Goal: Task Accomplishment & Management: Use online tool/utility

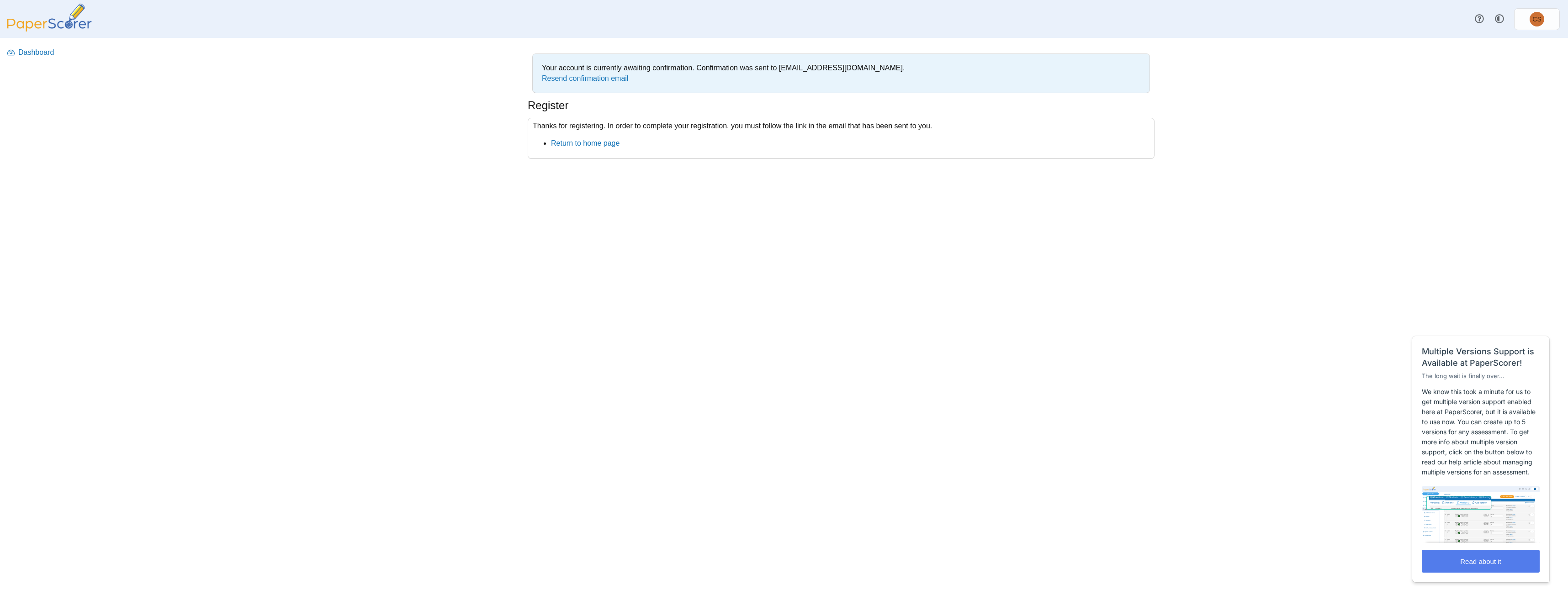
click at [640, 272] on div "Your account is currently awaiting confirmation. Confirmation was sent to [EMAI…" at bounding box center [841, 319] width 685 height 562
click at [29, 49] on span "Dashboard" at bounding box center [63, 52] width 89 height 10
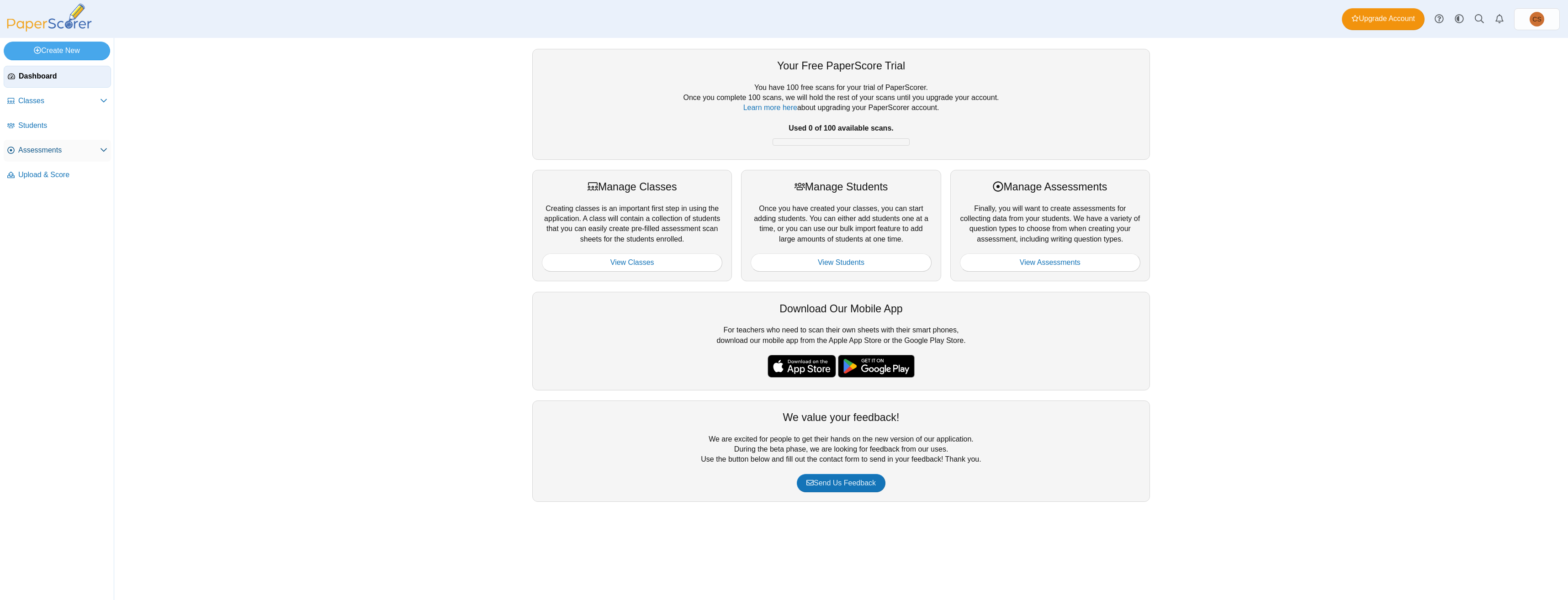
click at [46, 147] on span "Assessments" at bounding box center [59, 150] width 82 height 10
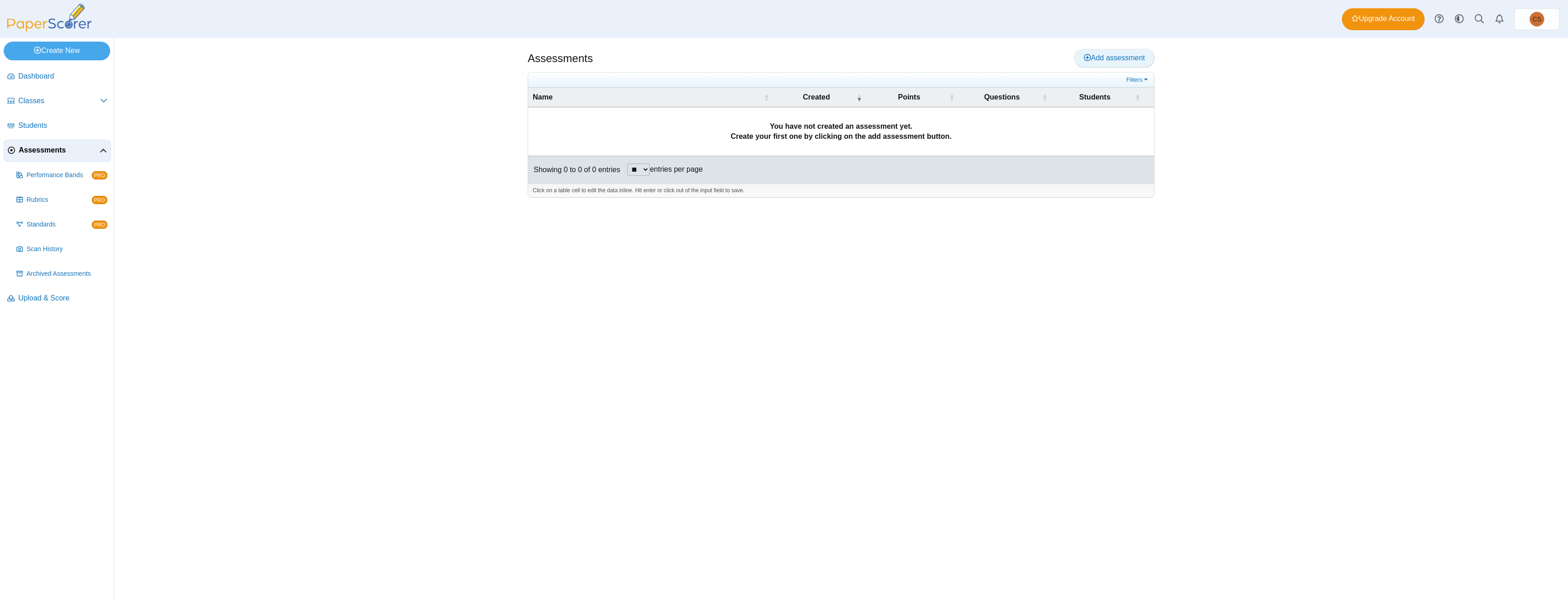
click at [1126, 57] on span "Add assessment" at bounding box center [1114, 58] width 61 height 8
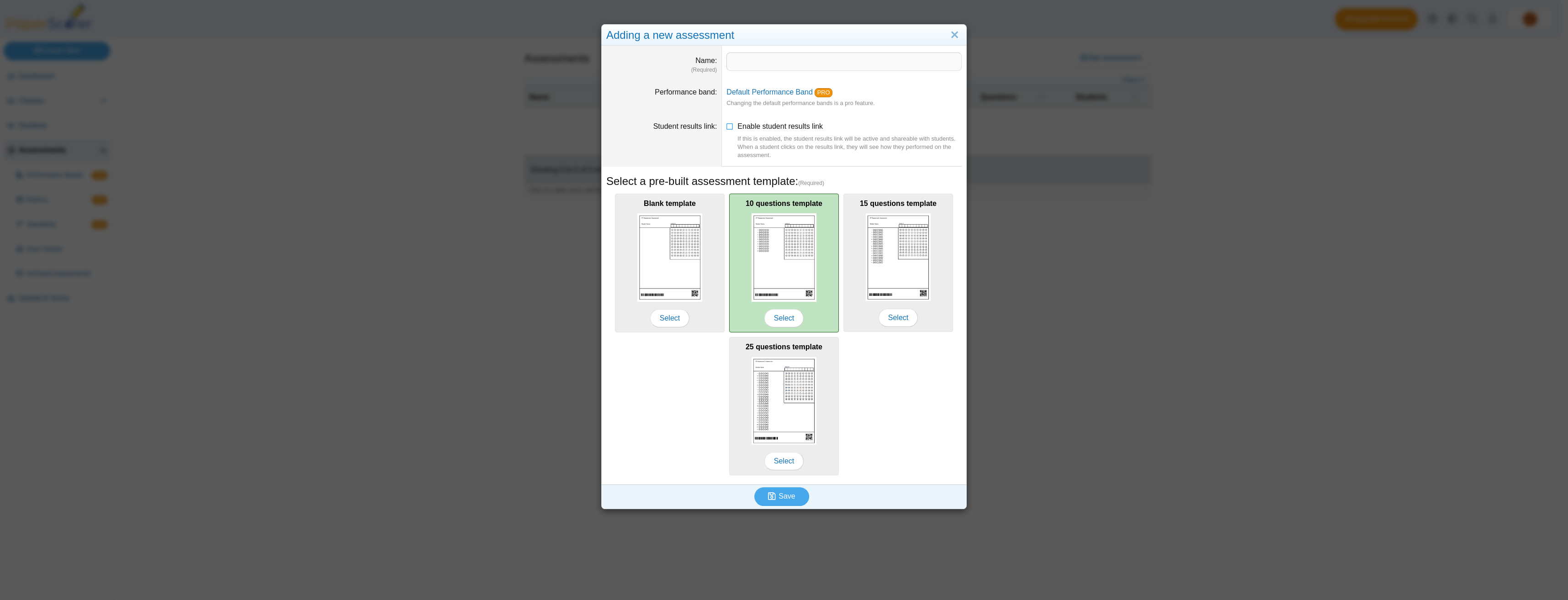
click at [779, 263] on img at bounding box center [784, 257] width 65 height 88
click at [777, 316] on span "Select" at bounding box center [784, 318] width 40 height 18
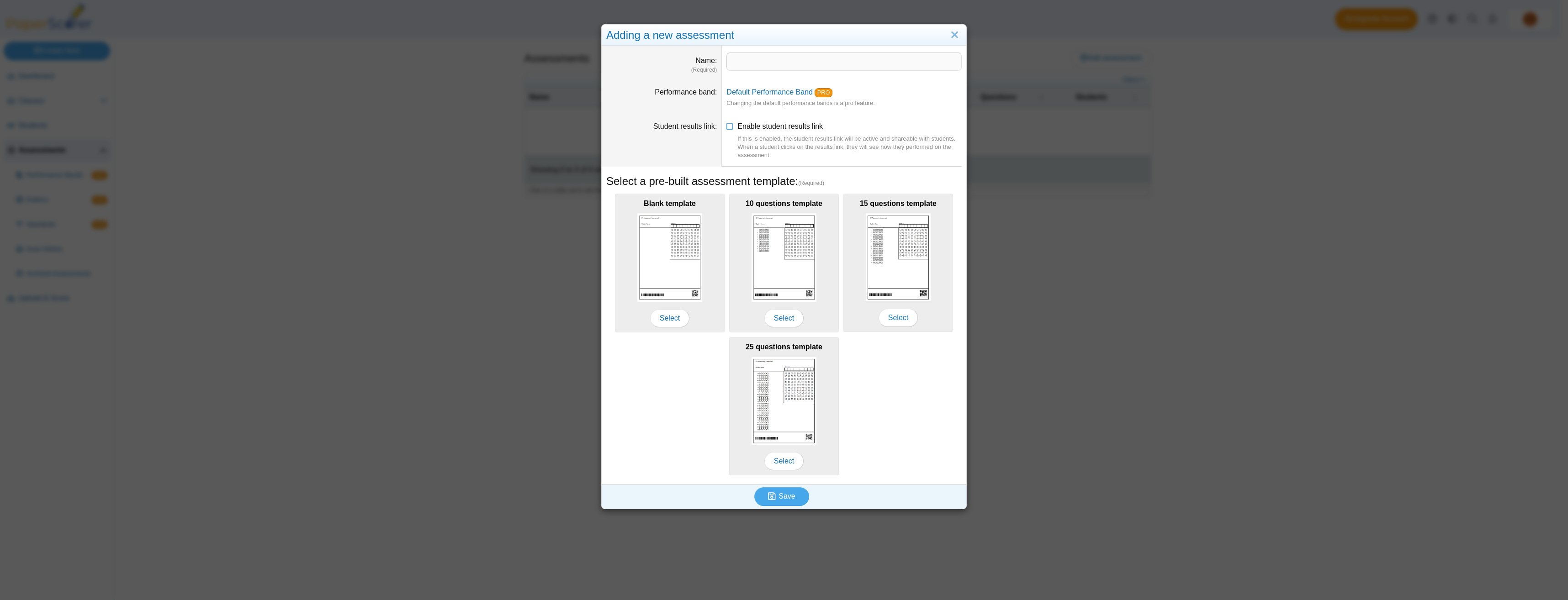
click at [765, 51] on dd at bounding box center [844, 63] width 245 height 35
click at [765, 60] on input "Name" at bounding box center [844, 61] width 236 height 18
type input "**********"
click at [728, 127] on icon at bounding box center [730, 125] width 7 height 7
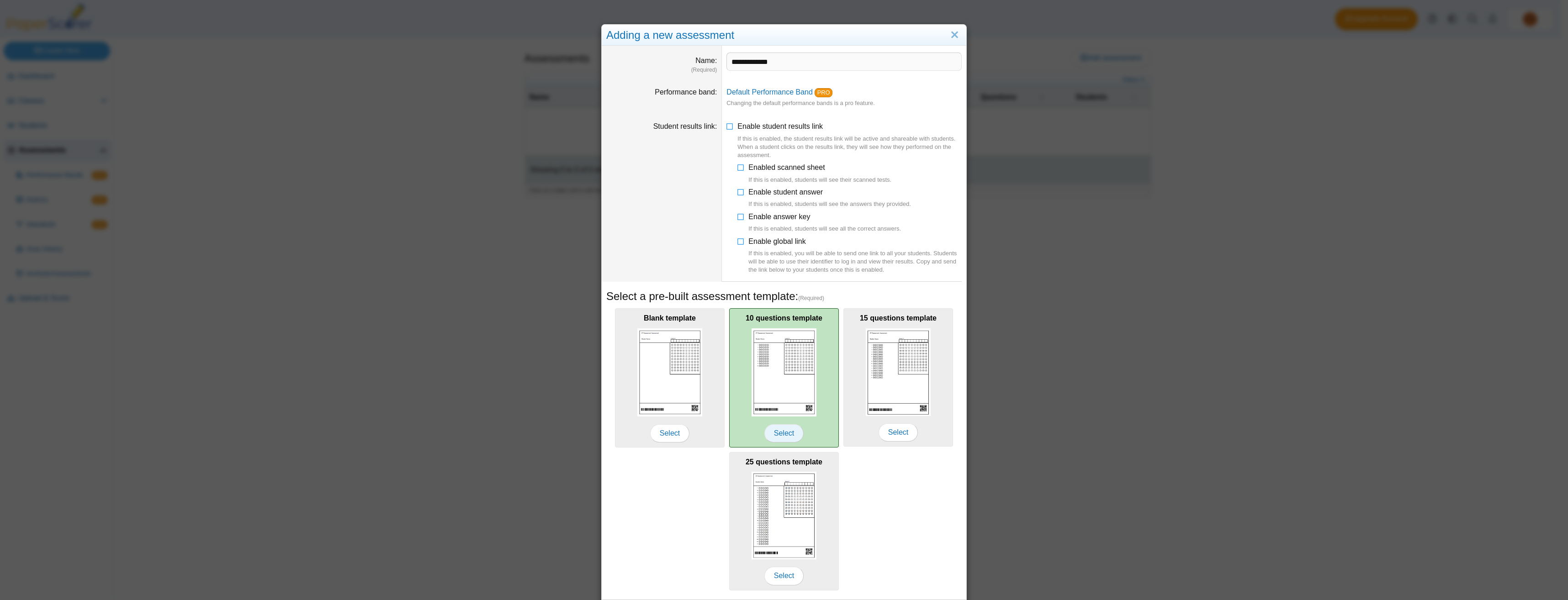
click at [784, 441] on span "Select" at bounding box center [784, 433] width 40 height 18
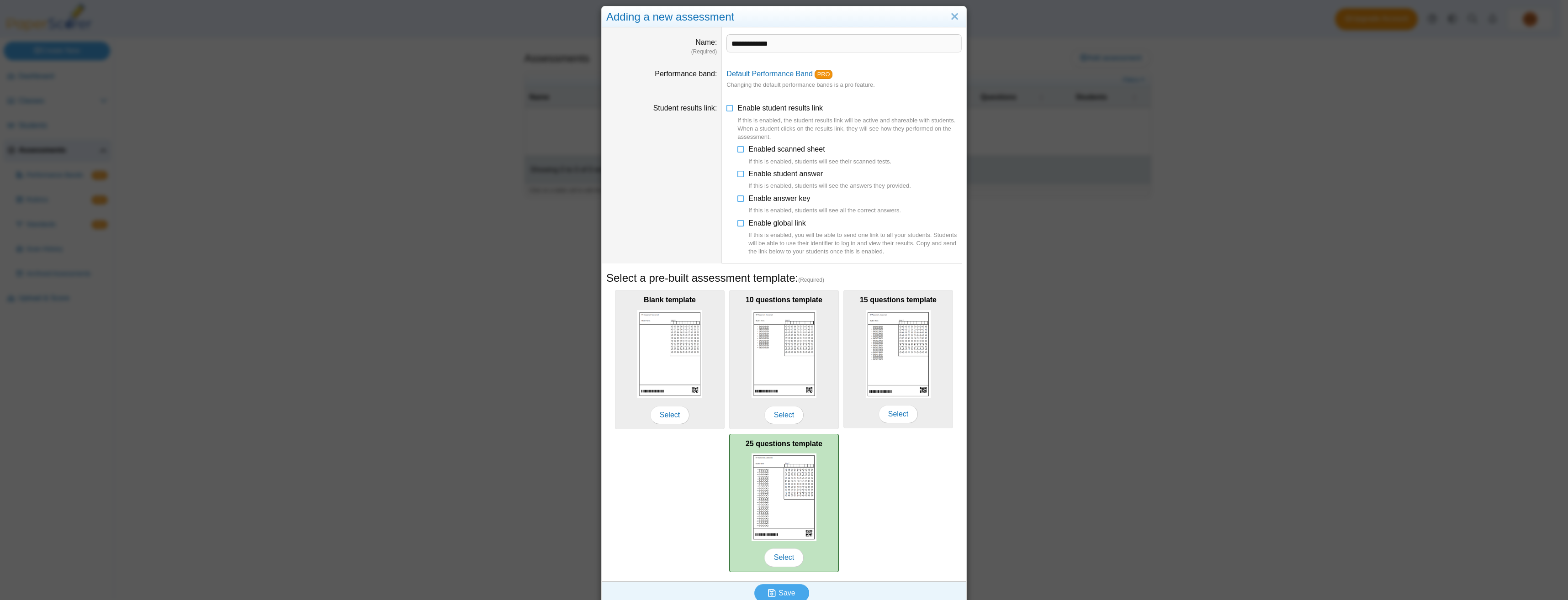
scroll to position [29, 0]
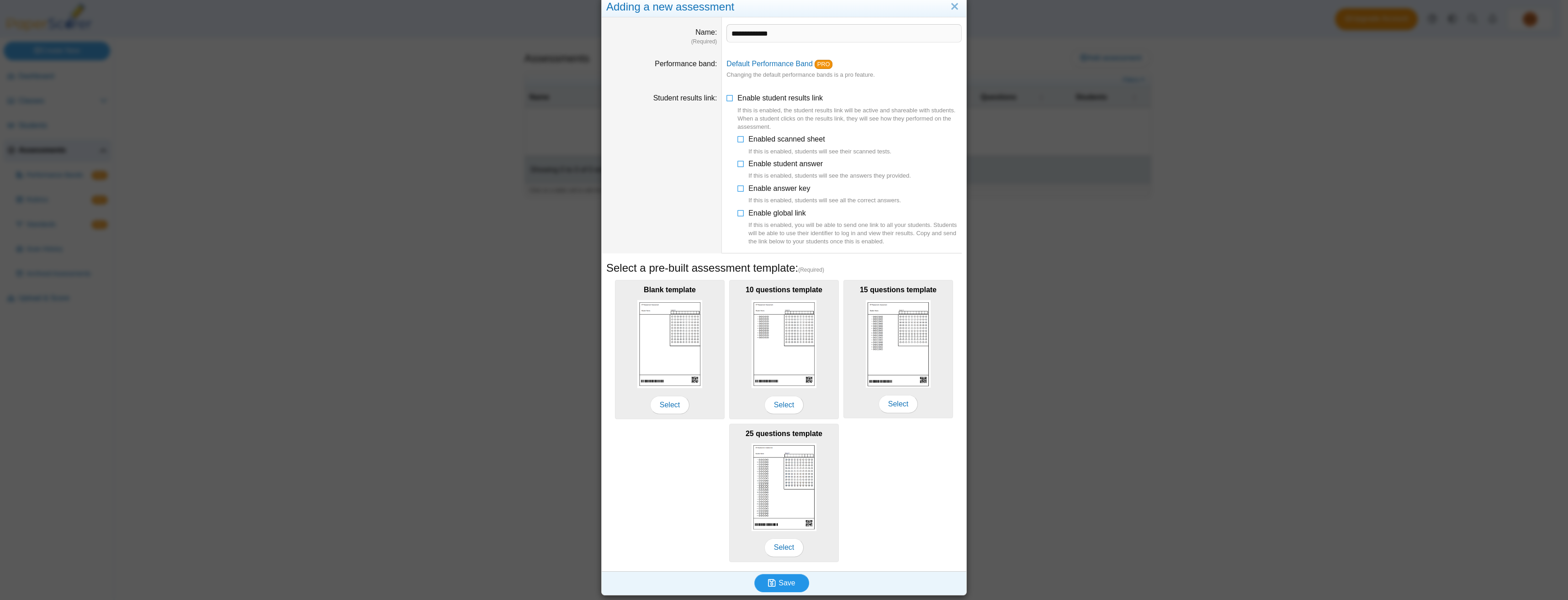
click at [779, 584] on span "Save" at bounding box center [786, 583] width 16 height 8
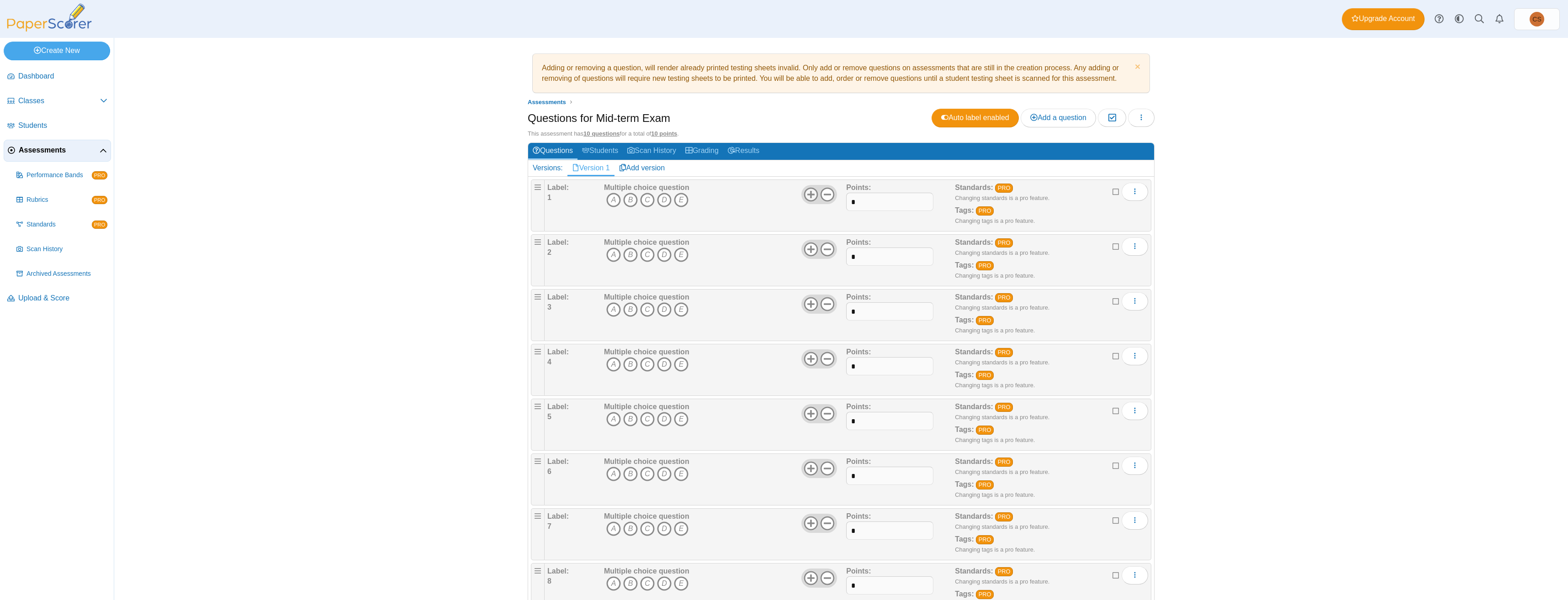
click at [807, 195] on use at bounding box center [810, 194] width 14 height 14
click at [824, 197] on icon at bounding box center [827, 195] width 15 height 15
click at [547, 197] on b "1" at bounding box center [549, 197] width 4 height 8
click at [1132, 194] on icon "More options" at bounding box center [1135, 191] width 7 height 7
drag, startPoint x: 875, startPoint y: 203, endPoint x: 838, endPoint y: 201, distance: 37.1
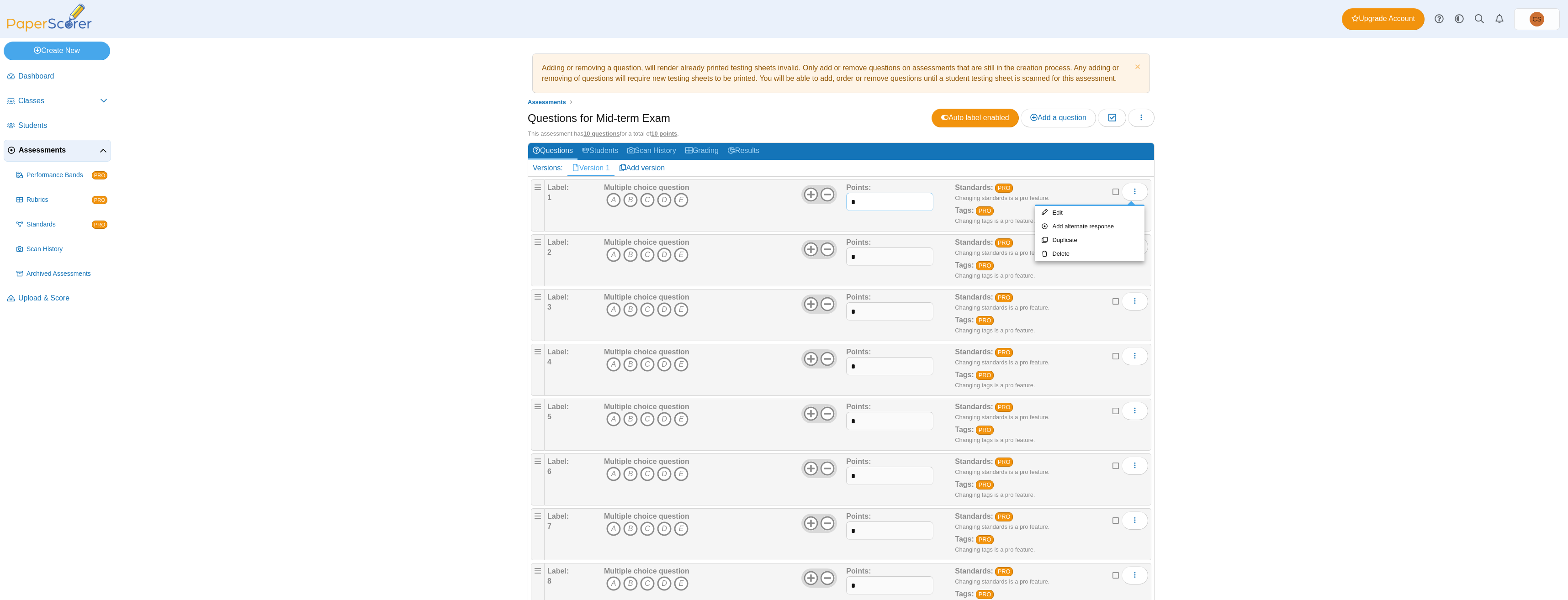
click at [838, 201] on div "Label: 1 Multiple choice question A B C D E *" at bounding box center [847, 205] width 601 height 46
type input "*"
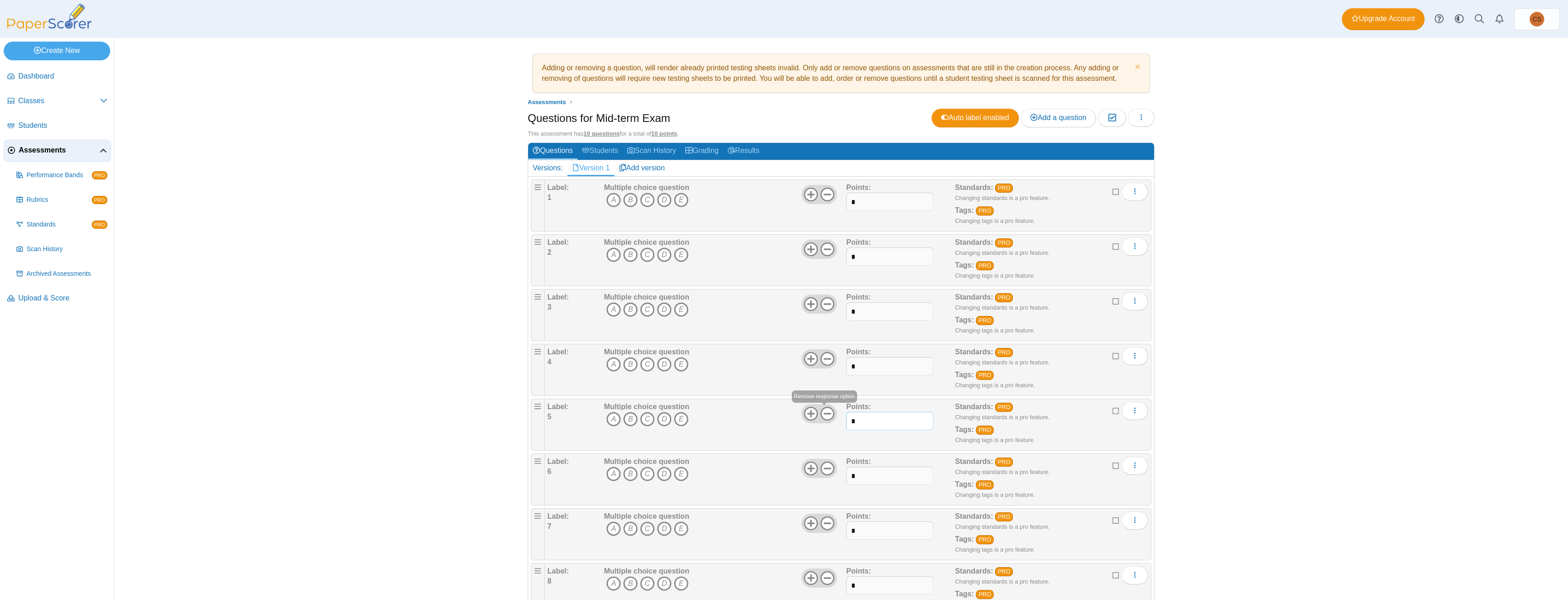
type input "*"
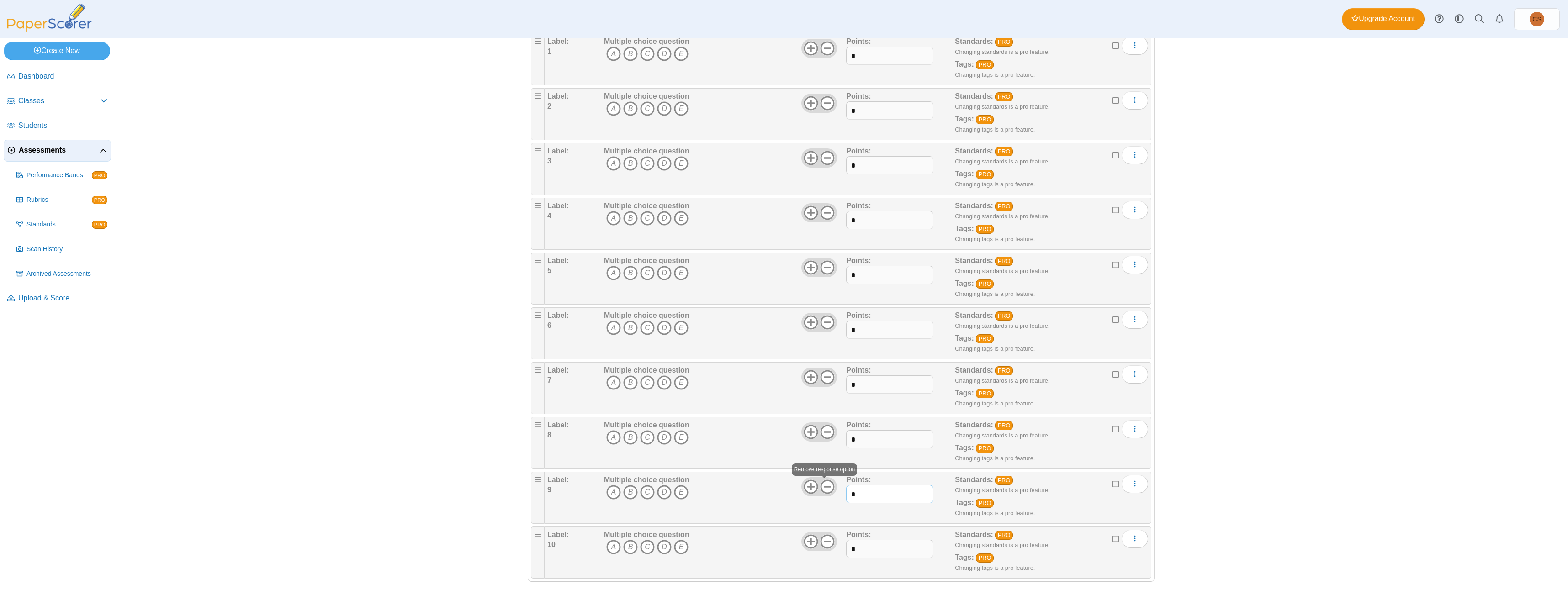
type input "*"
click at [1435, 97] on div "Adding or removing a question, will render already printed testing sheets inval…" at bounding box center [841, 319] width 1454 height 562
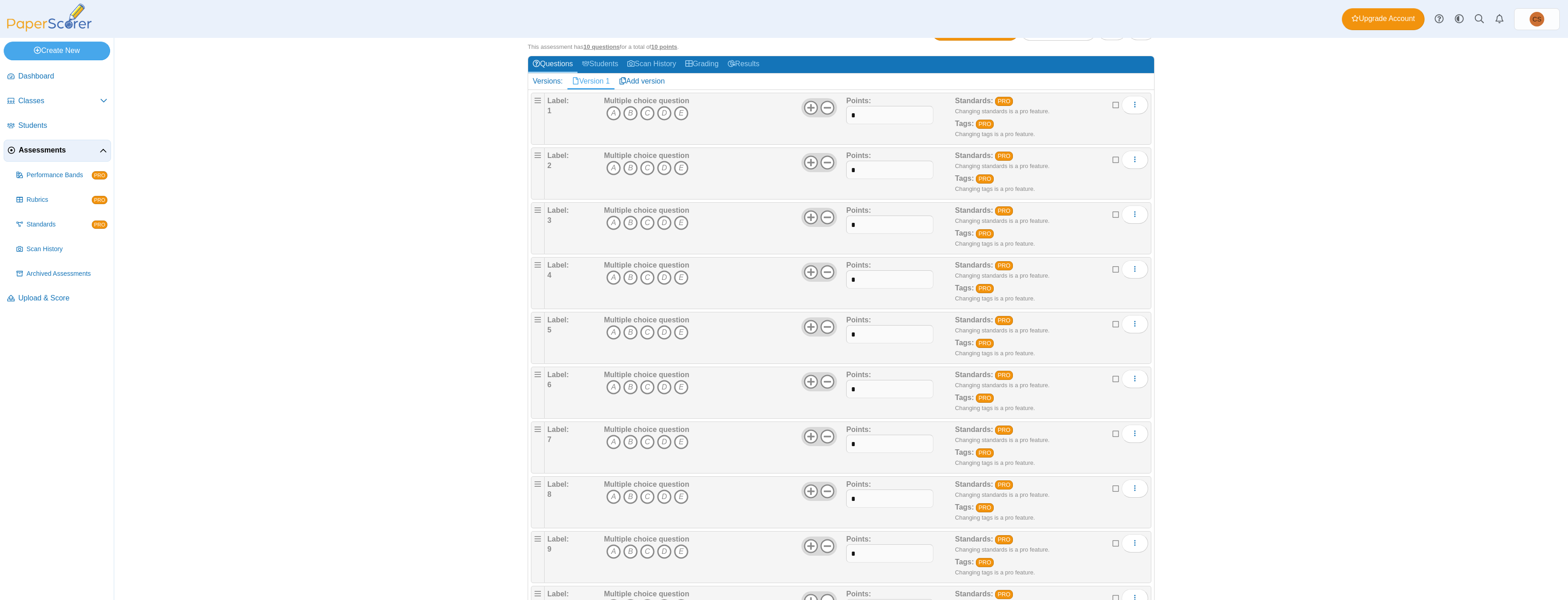
scroll to position [0, 0]
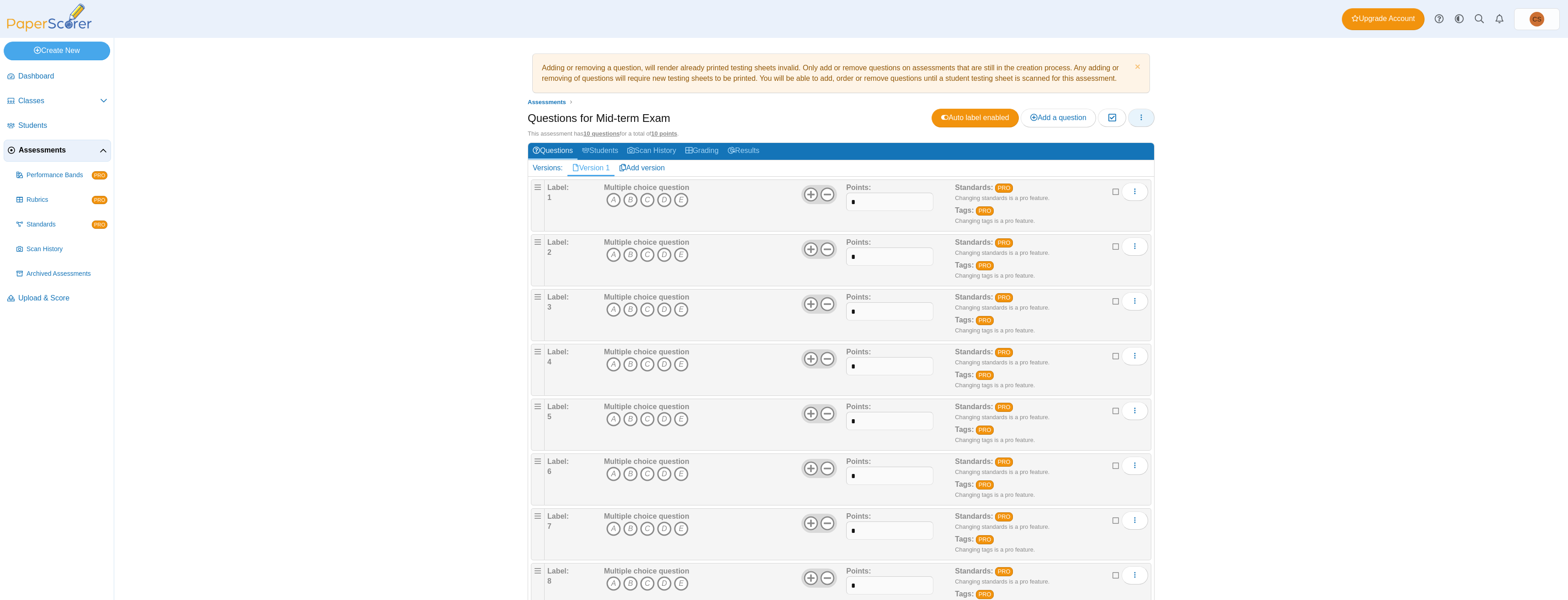
click at [1144, 116] on button "button" at bounding box center [1141, 118] width 27 height 18
click at [1087, 206] on link "Print sheets" at bounding box center [1096, 208] width 110 height 14
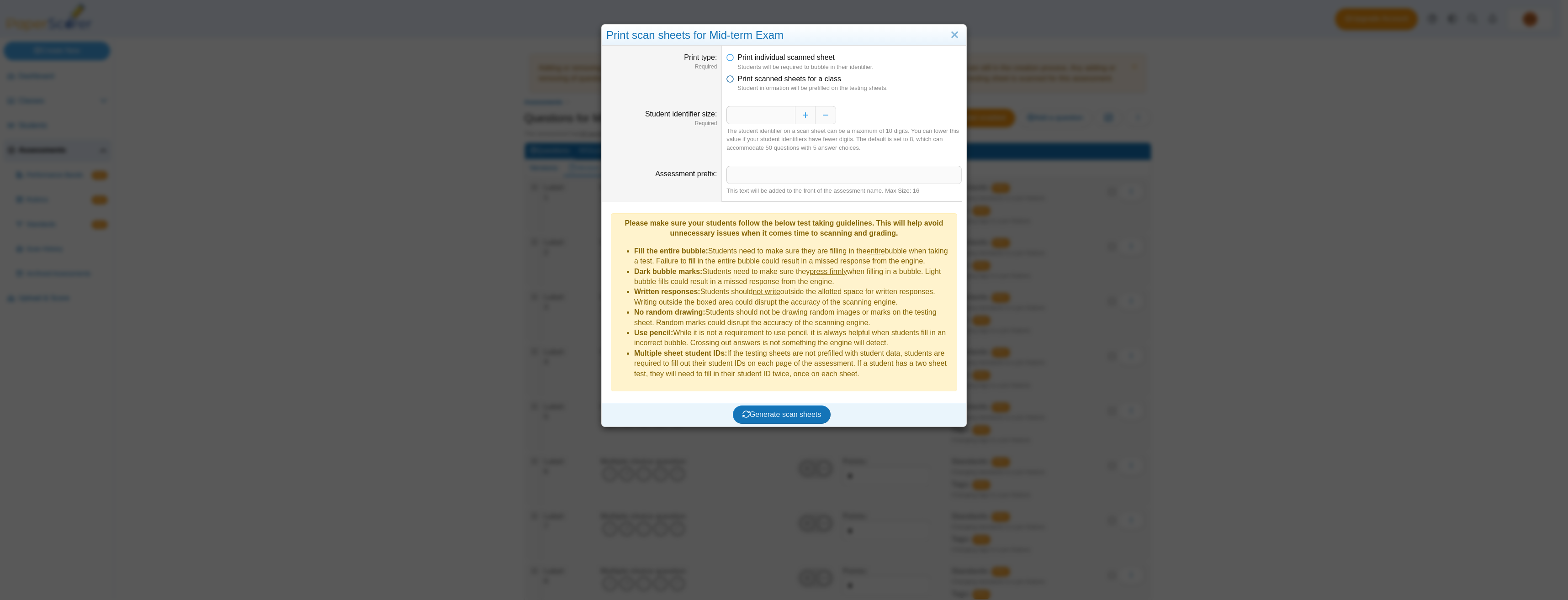
click at [727, 80] on icon at bounding box center [730, 77] width 7 height 7
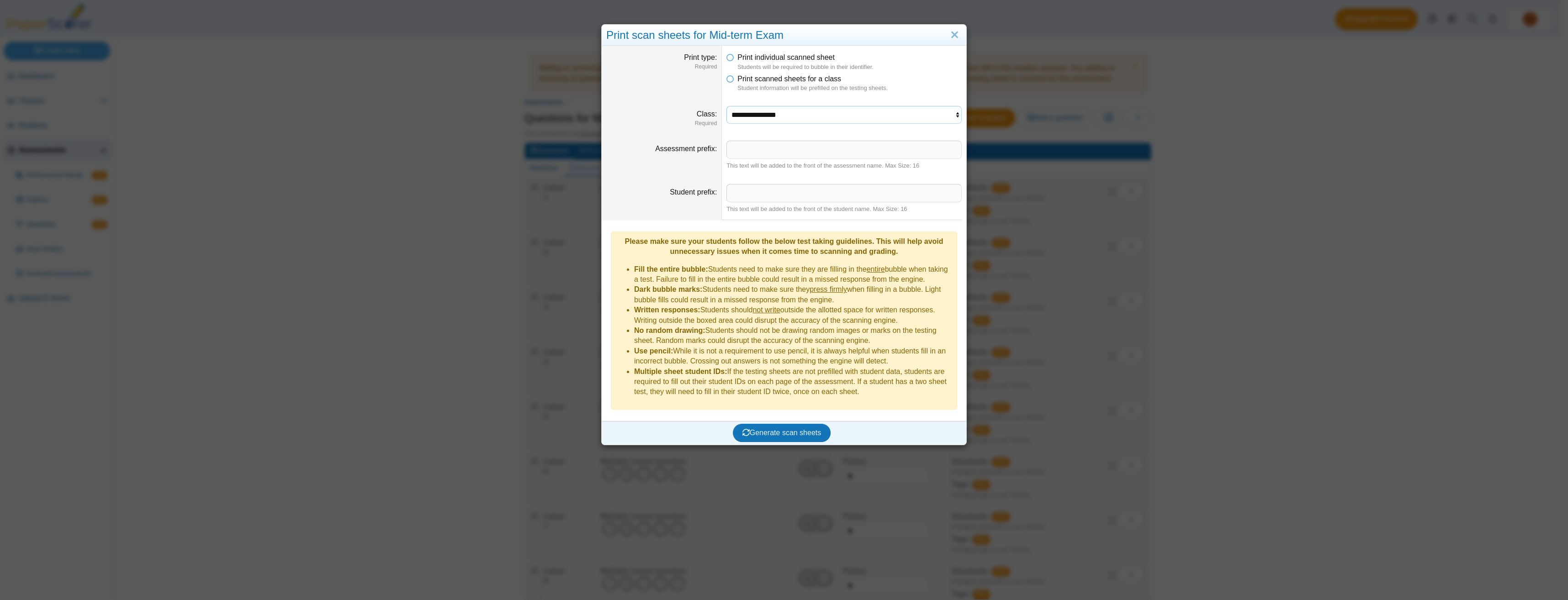
click at [751, 116] on select "**********" at bounding box center [844, 114] width 236 height 18
click at [953, 35] on link "Close" at bounding box center [954, 35] width 14 height 16
